Goal: Check status

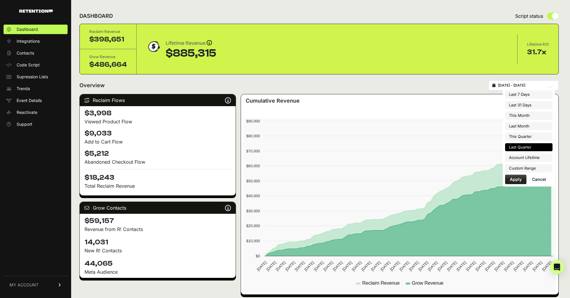
click at [526, 86] on input "[DATE] - [DATE]" at bounding box center [526, 85] width 57 height 5
click at [521, 116] on li "This Month" at bounding box center [528, 115] width 47 height 8
type input "[DATE] - [DATE]"
